Goal: Complete application form

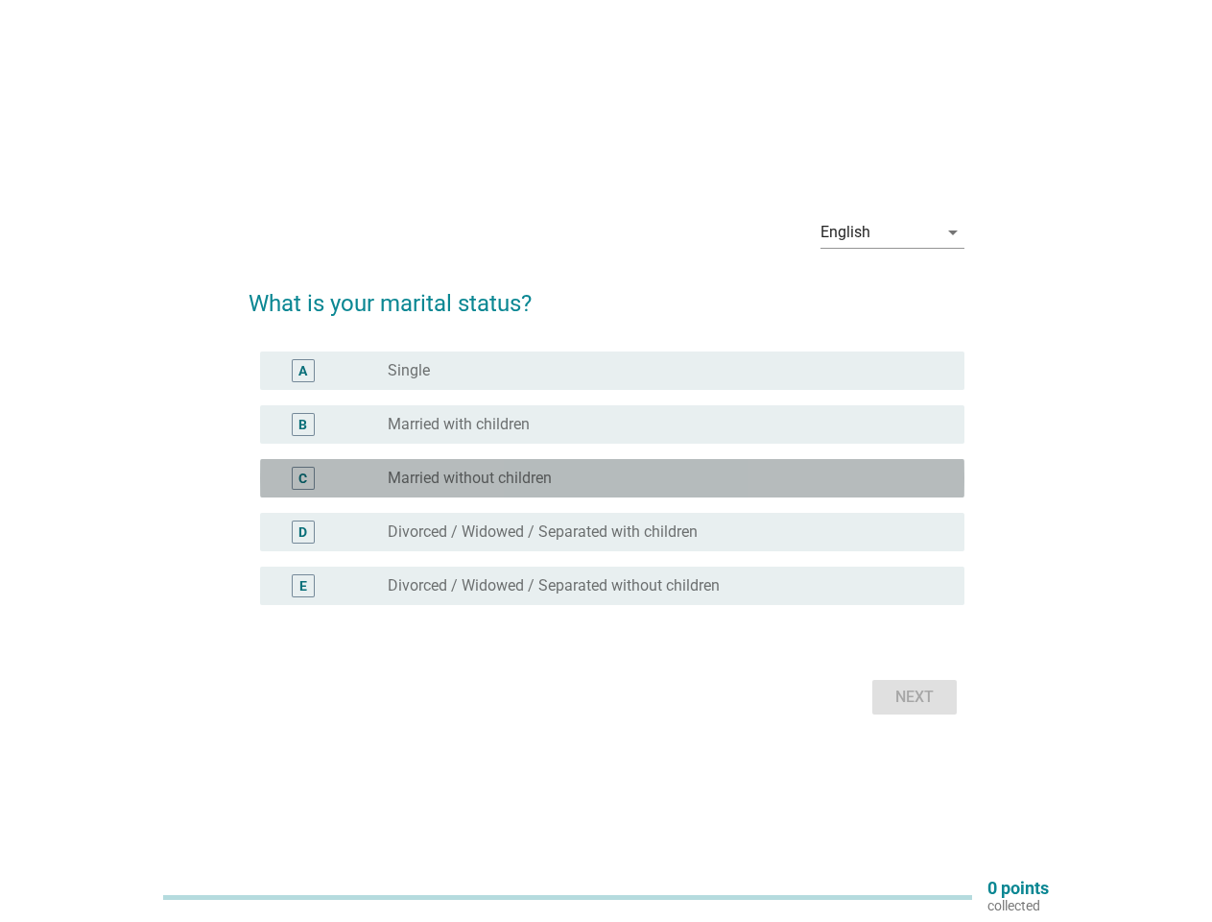
click at [607, 461] on div "C radio_button_unchecked Married without children" at bounding box center [612, 478] width 705 height 38
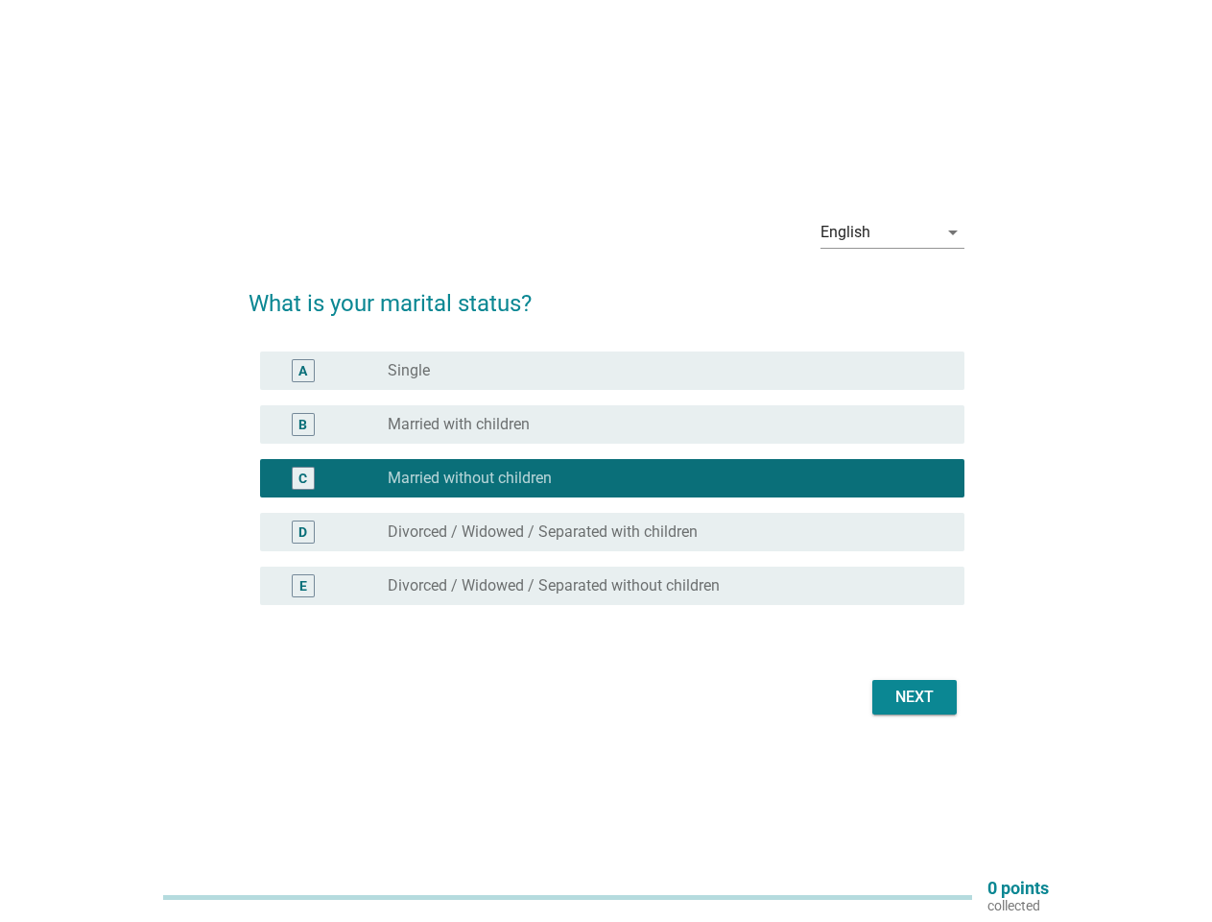
click at [893, 232] on div "English" at bounding box center [879, 232] width 117 height 31
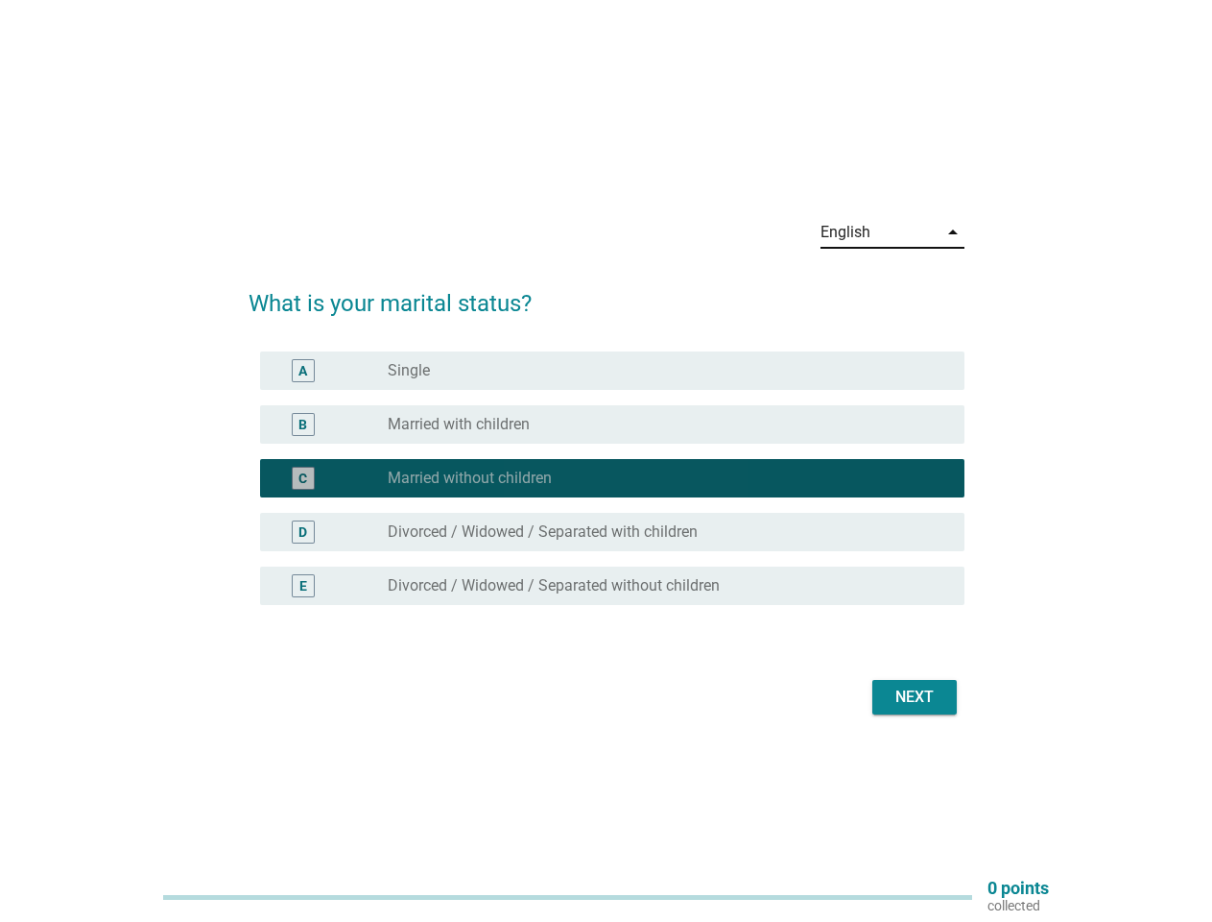
click at [607, 490] on div "C radio_button_checked Married without children" at bounding box center [612, 478] width 705 height 38
click at [607, 478] on div "radio_button_checked Married without children" at bounding box center [661, 477] width 546 height 19
click at [612, 371] on div "radio_button_unchecked Single" at bounding box center [661, 370] width 546 height 19
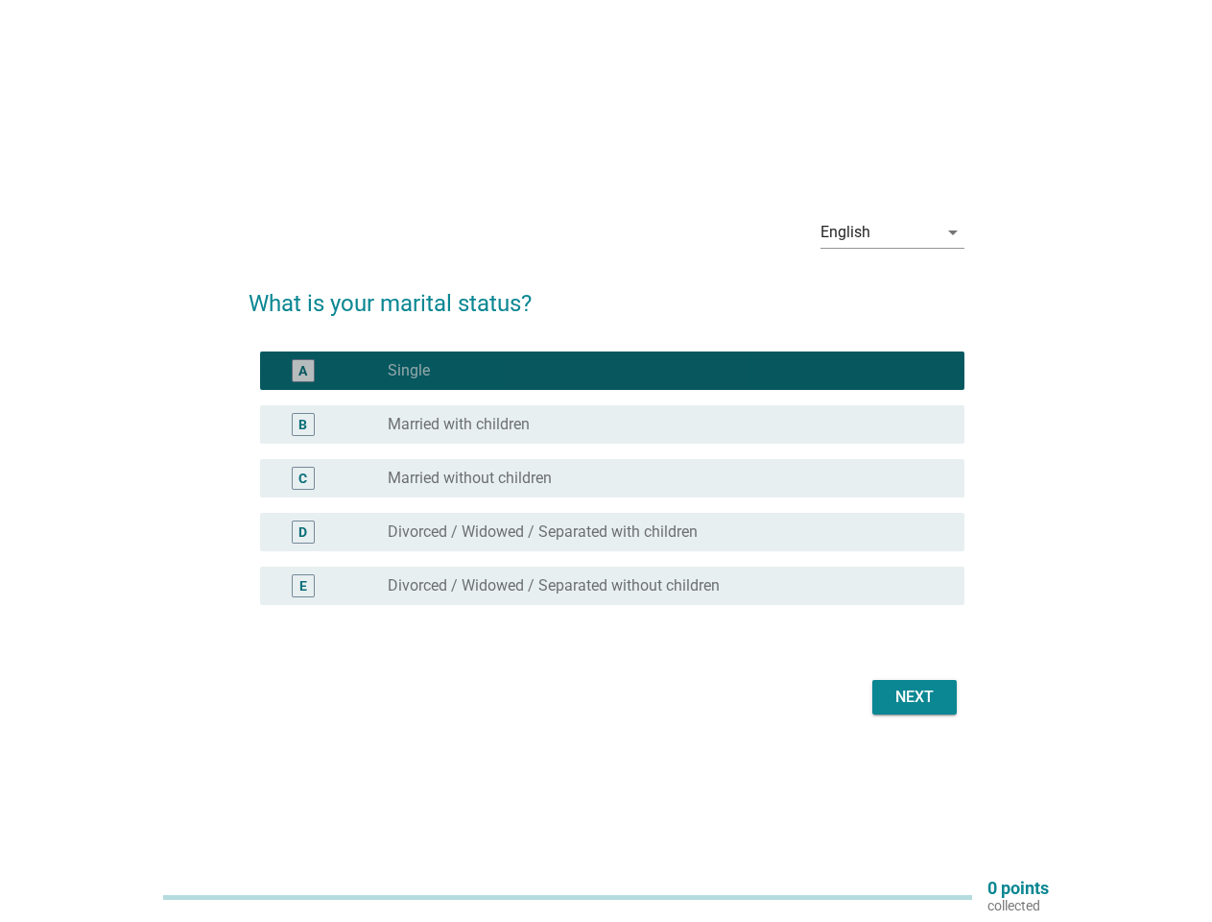
click at [409, 371] on label "Single" at bounding box center [409, 370] width 42 height 19
click at [612, 424] on div "radio_button_unchecked Married with children" at bounding box center [661, 424] width 546 height 19
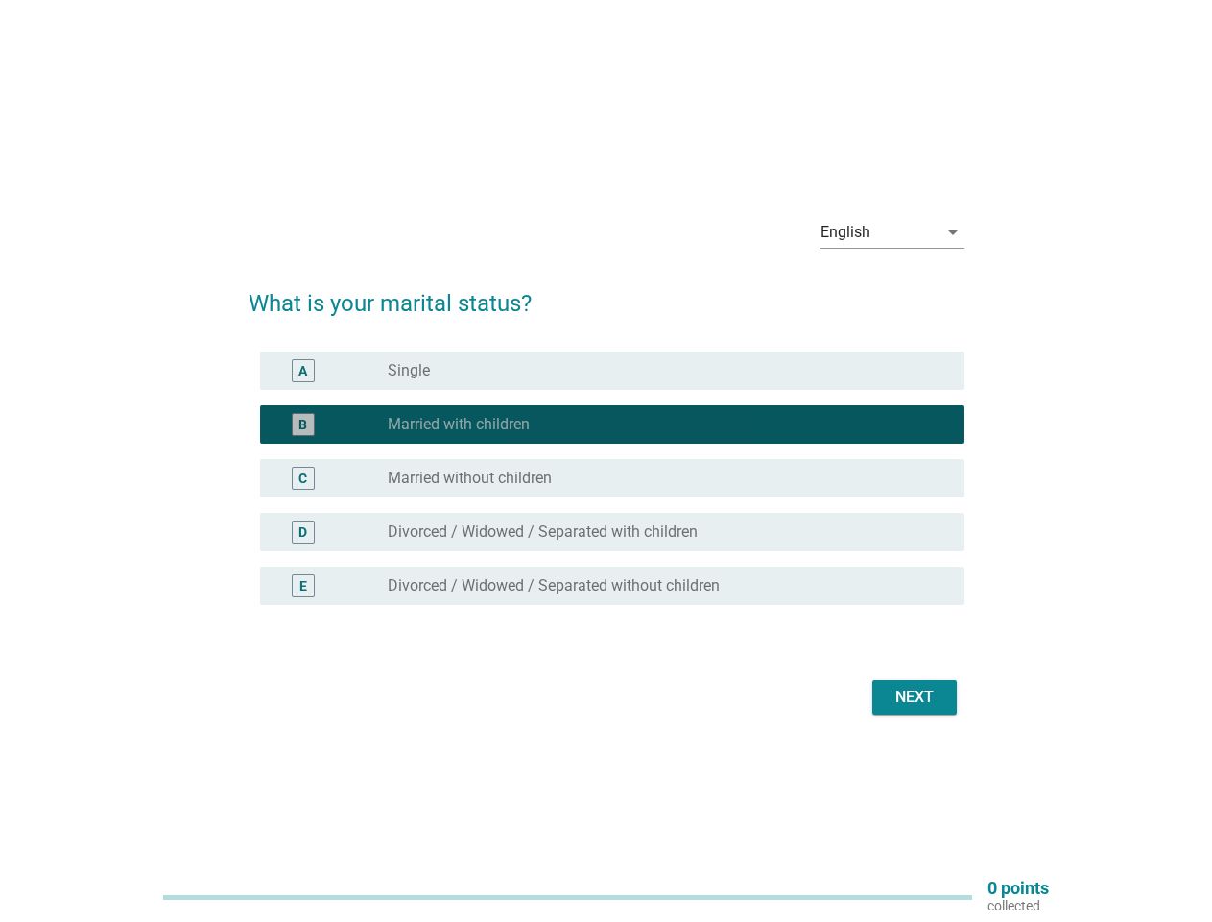
click at [459, 424] on label "Married with children" at bounding box center [459, 424] width 142 height 19
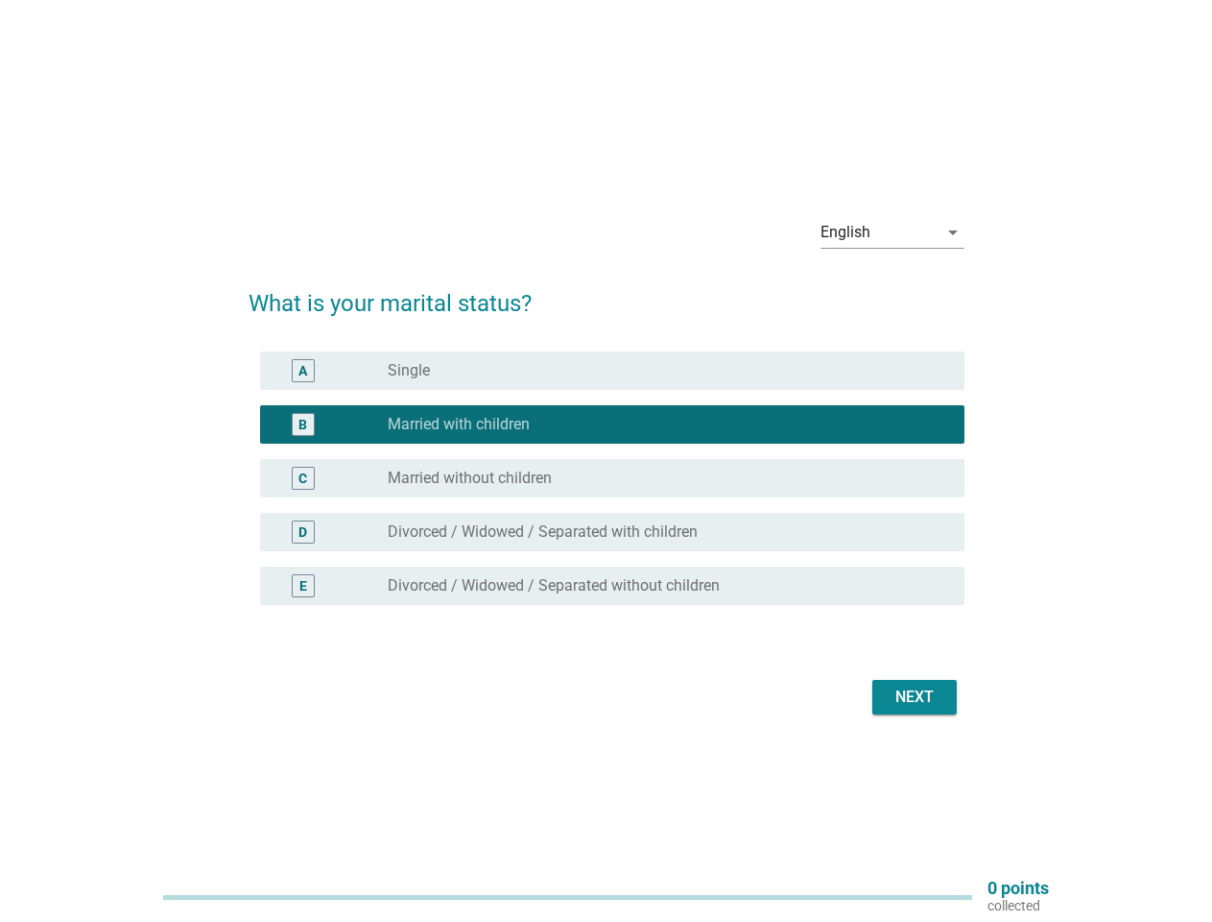
click at [612, 478] on div "radio_button_unchecked Married without children" at bounding box center [661, 477] width 546 height 19
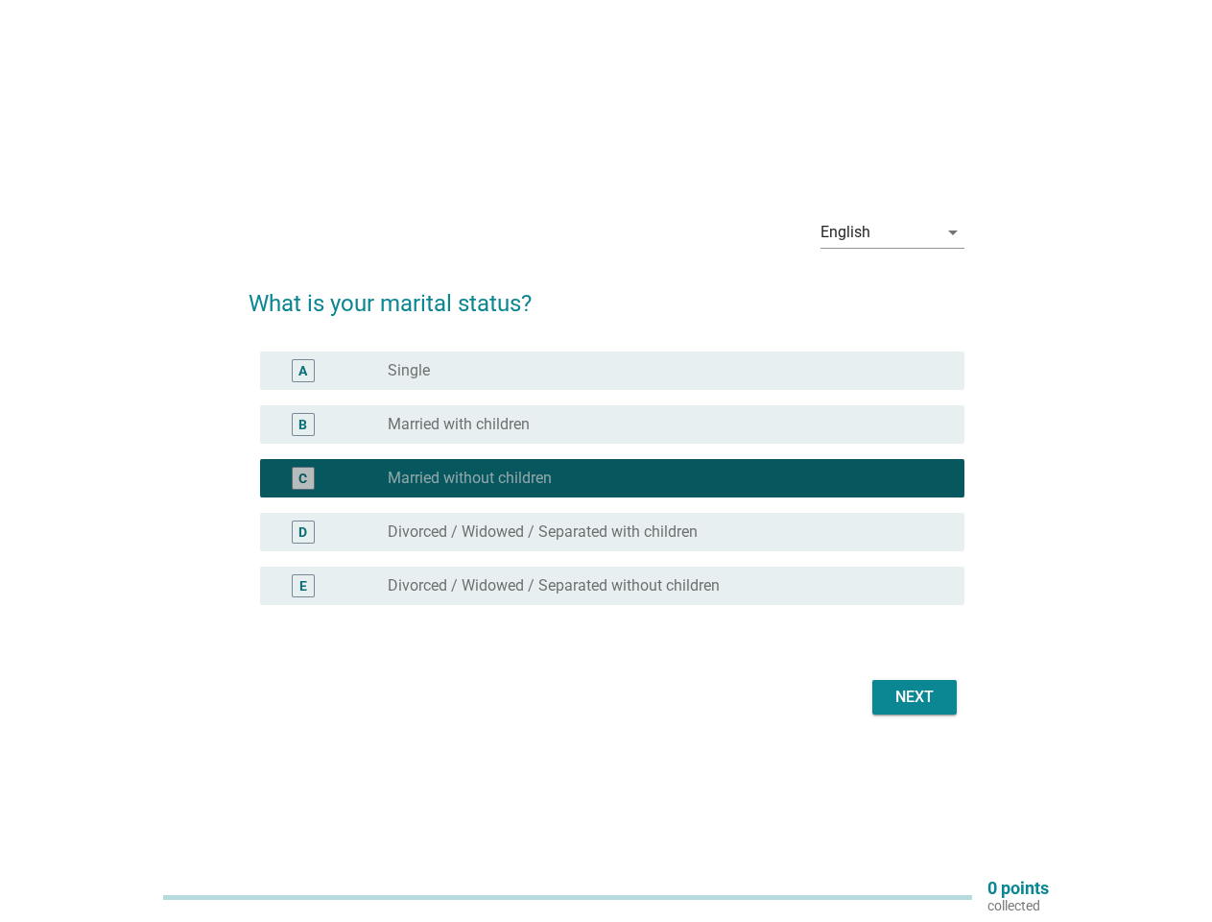
click at [469, 478] on label "Married without children" at bounding box center [470, 477] width 164 height 19
